Goal: Obtain resource: Obtain resource

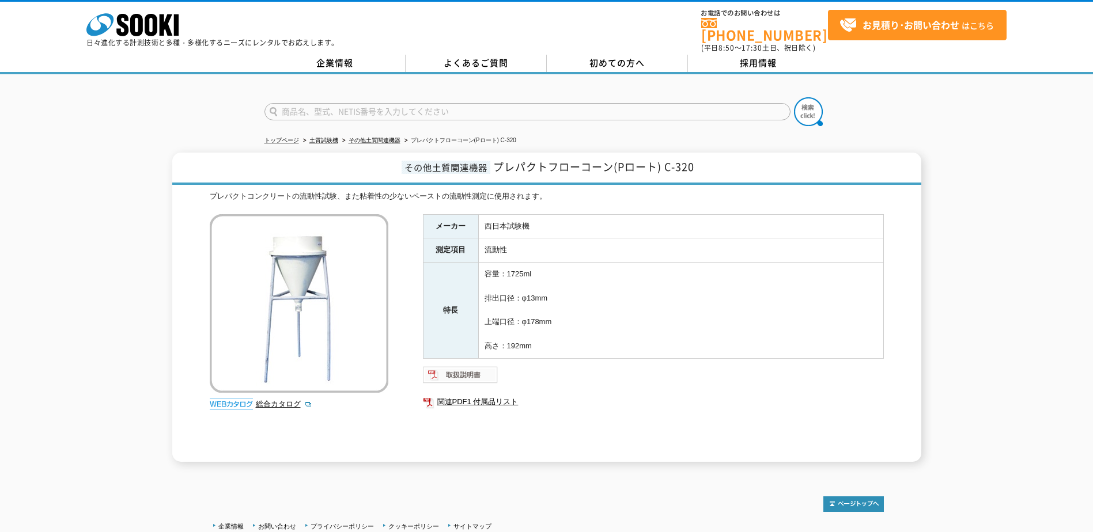
click at [453, 369] on img at bounding box center [460, 375] width 75 height 18
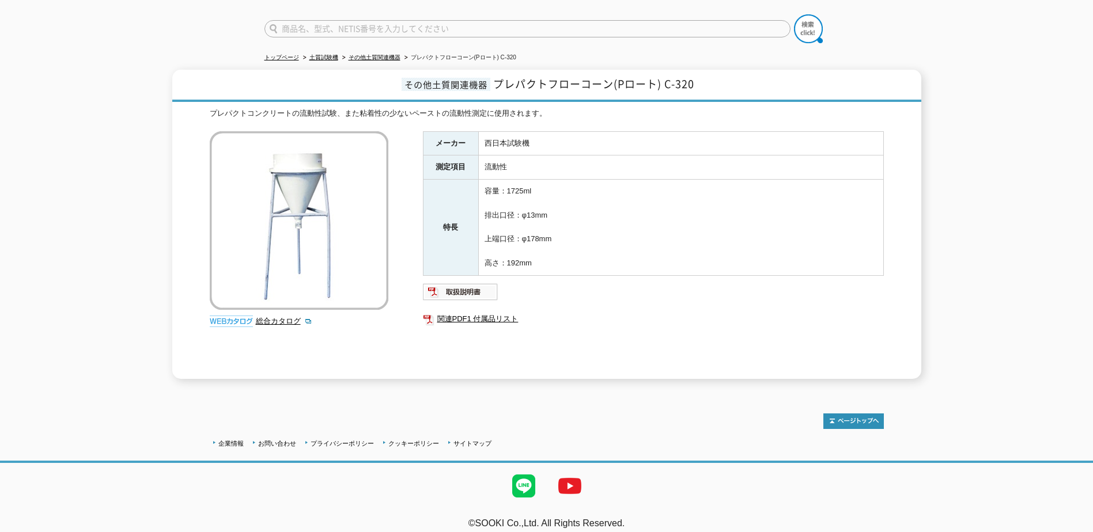
scroll to position [86, 0]
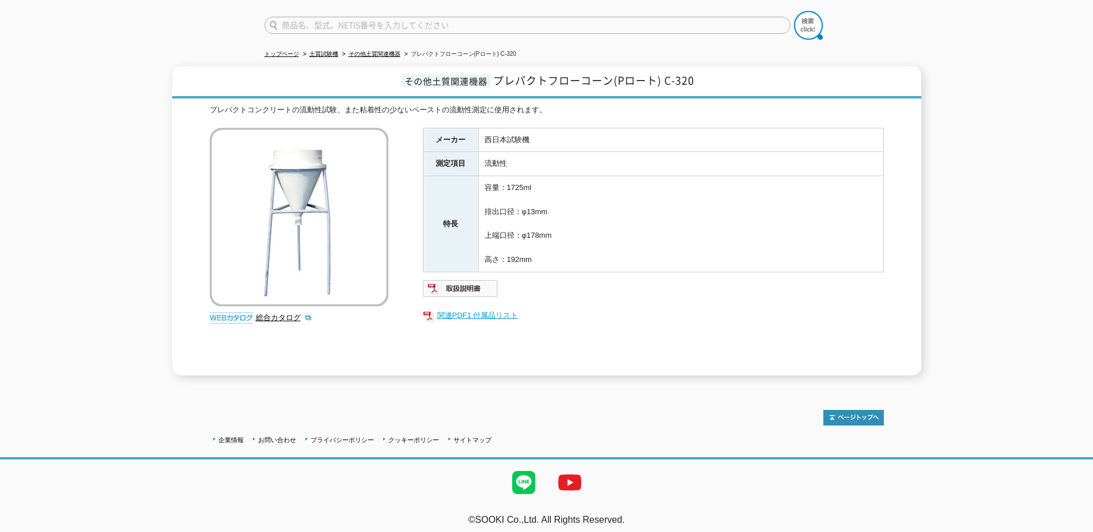
click at [464, 308] on link "関連PDF1 付属品リスト" at bounding box center [653, 315] width 461 height 15
